Goal: Information Seeking & Learning: Learn about a topic

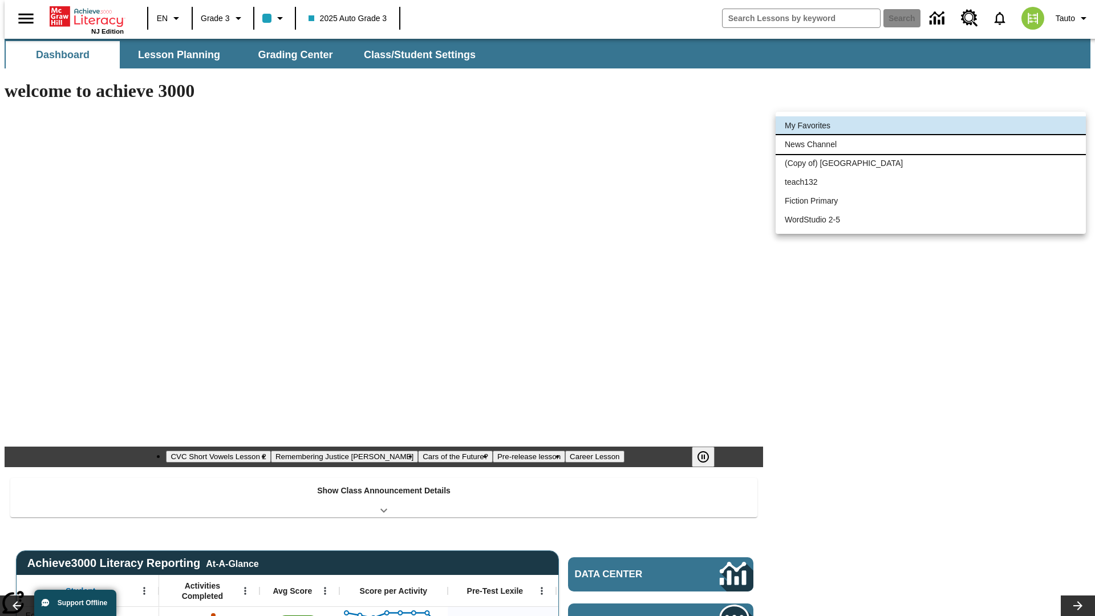
click at [931, 144] on li "News Channel" at bounding box center [931, 144] width 310 height 19
type input "120"
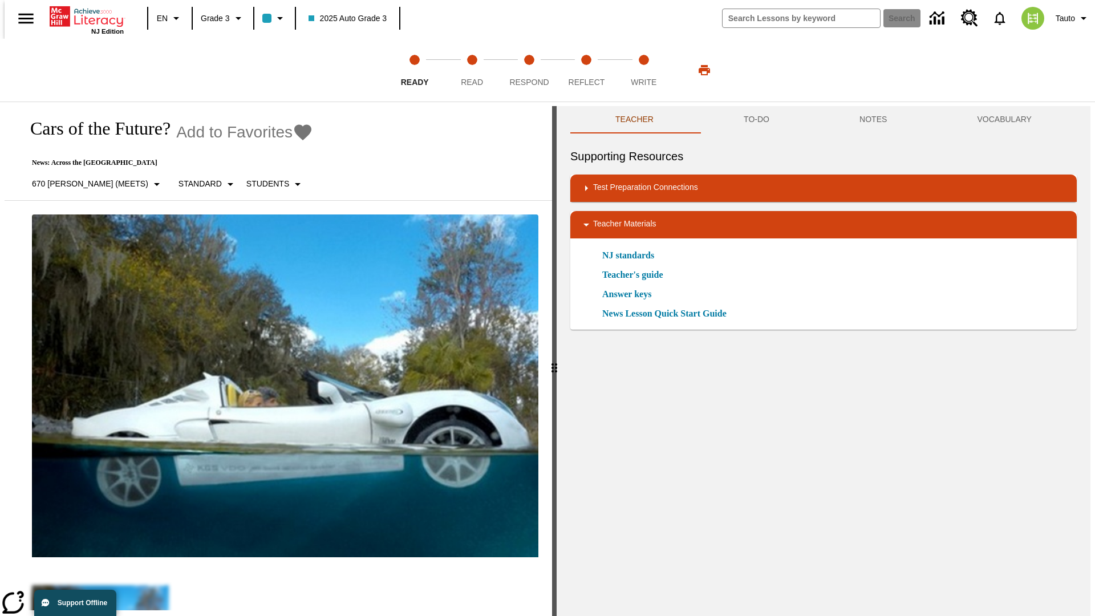
click at [294, 132] on icon "Add to Favorites - Cars of the Future?" at bounding box center [302, 132] width 17 height 16
